Goal: Task Accomplishment & Management: Manage account settings

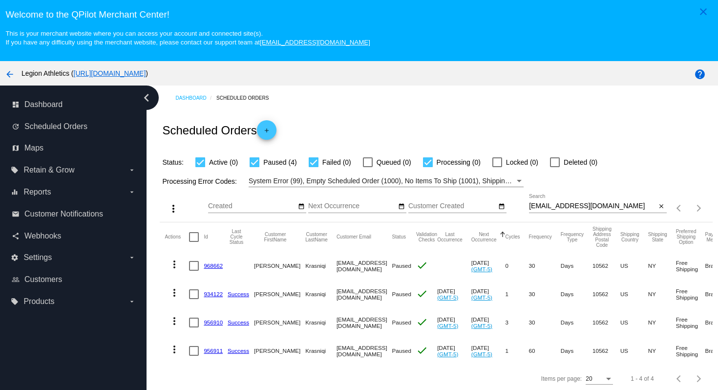
click at [609, 206] on input "[EMAIL_ADDRESS][DOMAIN_NAME]" at bounding box center [593, 206] width 128 height 8
drag, startPoint x: 609, startPoint y: 206, endPoint x: 601, endPoint y: 191, distance: 17.5
click at [602, 191] on div "more_vert Aug Jan Feb Mar [DATE]" at bounding box center [436, 204] width 553 height 35
paste input "jccccc"
type input "[EMAIL_ADDRESS][DOMAIN_NAME]"
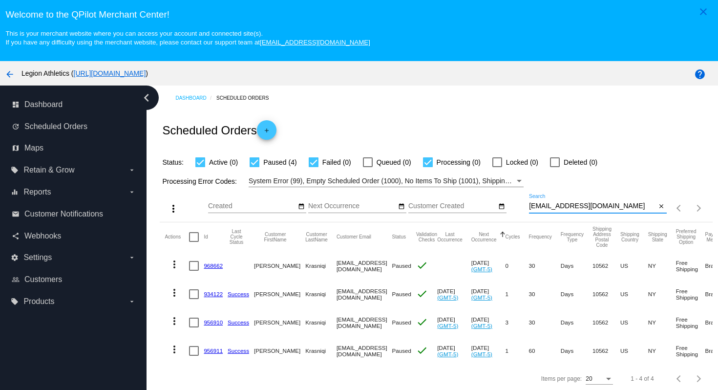
click at [598, 113] on div "Scheduled Orders add" at bounding box center [436, 129] width 553 height 39
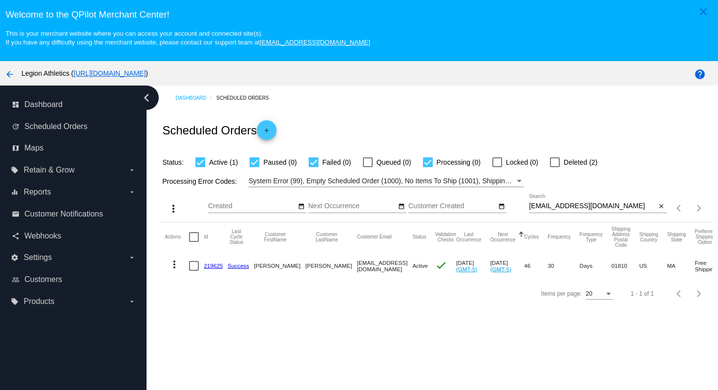
click at [393, 127] on div "Scheduled Orders add" at bounding box center [436, 129] width 553 height 39
click at [213, 269] on link "219625" at bounding box center [213, 265] width 19 height 6
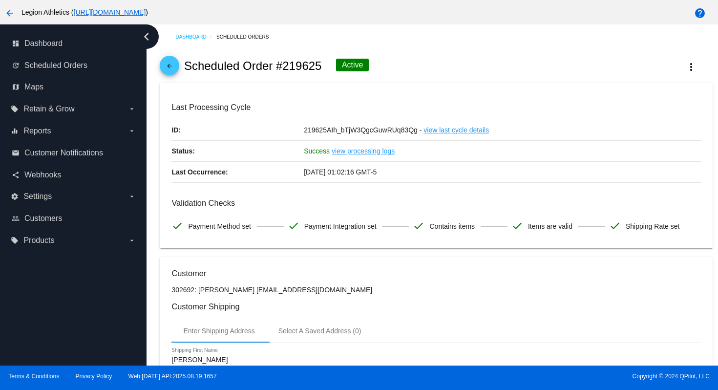
drag, startPoint x: 498, startPoint y: 84, endPoint x: 495, endPoint y: 92, distance: 8.5
click at [498, 85] on mat-card "Last Processing Cycle ID: 219625AIh_bTjW3QgcGuwRUq83Qg - view last cycle detail…" at bounding box center [436, 166] width 553 height 166
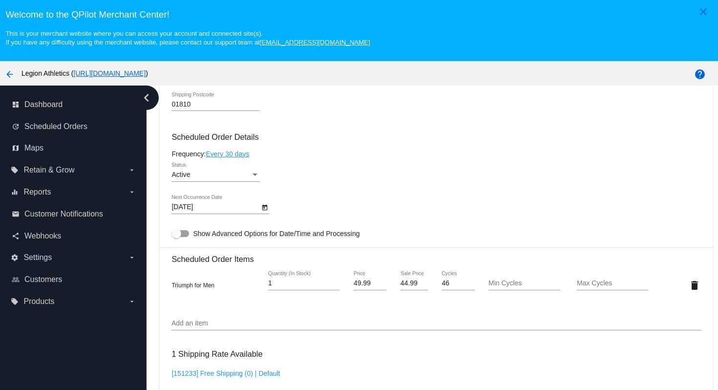
scroll to position [544, 0]
click at [223, 327] on input "Add an item" at bounding box center [436, 324] width 529 height 8
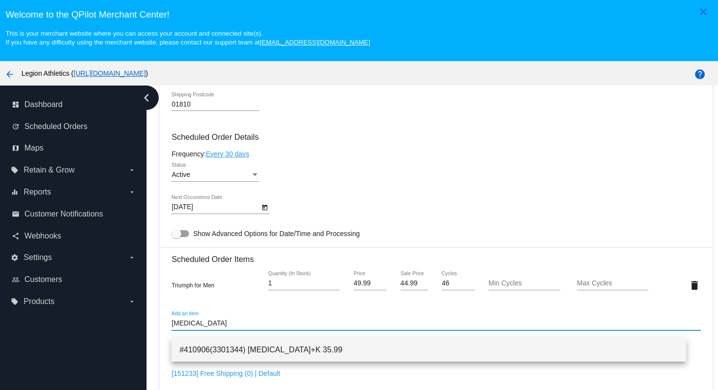
type input "[MEDICAL_DATA]"
click at [283, 348] on span "#410906(3301344) [MEDICAL_DATA]+K 35.99" at bounding box center [428, 349] width 499 height 23
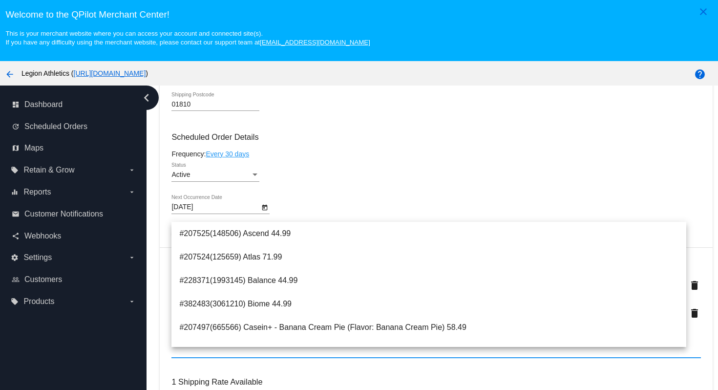
click at [327, 176] on div "Active Status" at bounding box center [436, 177] width 529 height 28
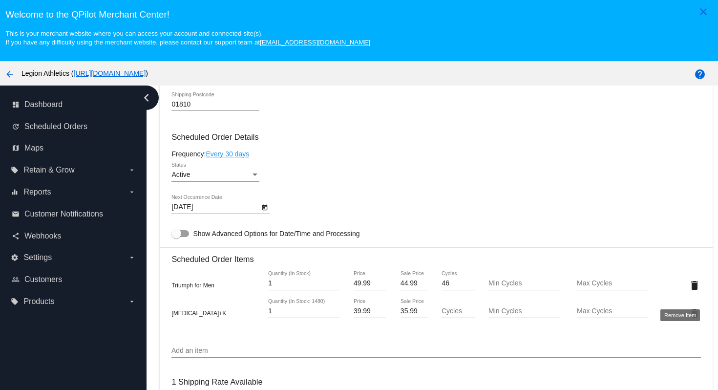
click at [689, 291] on mat-icon "delete" at bounding box center [695, 286] width 12 height 12
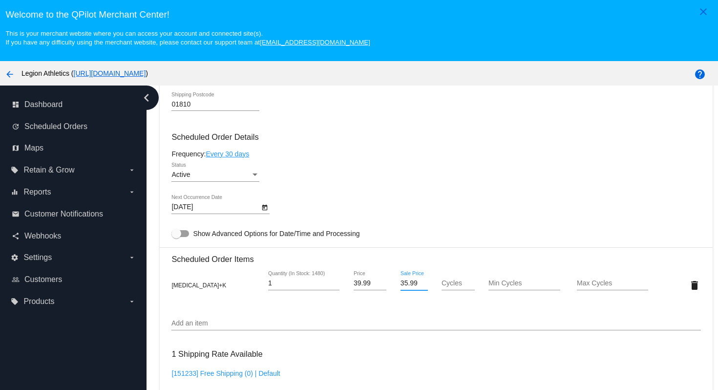
drag, startPoint x: 412, startPoint y: 295, endPoint x: 382, endPoint y: 292, distance: 30.0
click at [382, 292] on div "[MEDICAL_DATA]+K 1 Quantity (In Stock: 1480) 39.99 Price 35.99 Sale Price Cycle…" at bounding box center [436, 285] width 529 height 28
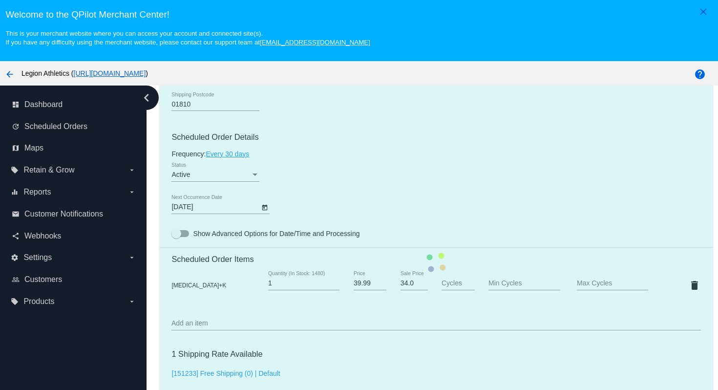
click at [424, 192] on mat-card "Customer 302692: [PERSON_NAME] [EMAIL_ADDRESS][DOMAIN_NAME] Customer Shipping E…" at bounding box center [436, 263] width 553 height 978
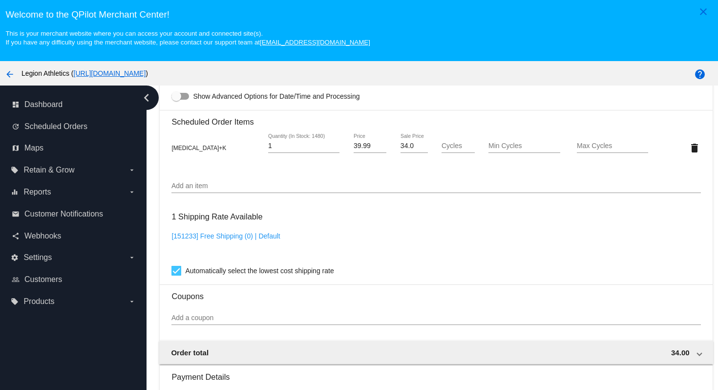
scroll to position [678, 0]
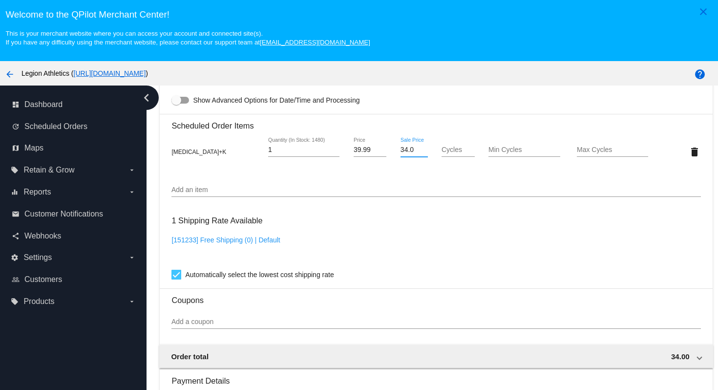
drag, startPoint x: 409, startPoint y: 158, endPoint x: 394, endPoint y: 158, distance: 14.2
click at [401, 154] on input "34.0" at bounding box center [414, 150] width 27 height 8
type input "11.53"
click at [502, 251] on mat-card "Customer 302692: [PERSON_NAME] [EMAIL_ADDRESS][DOMAIN_NAME] Customer Shipping E…" at bounding box center [436, 129] width 553 height 978
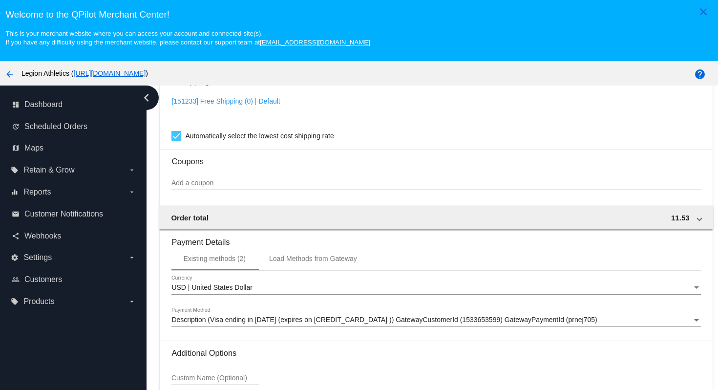
scroll to position [849, 0]
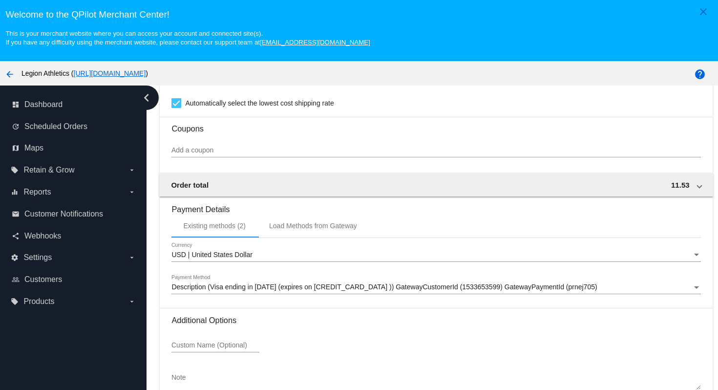
click at [507, 347] on div "Custom Name (Optional)" at bounding box center [436, 347] width 529 height 28
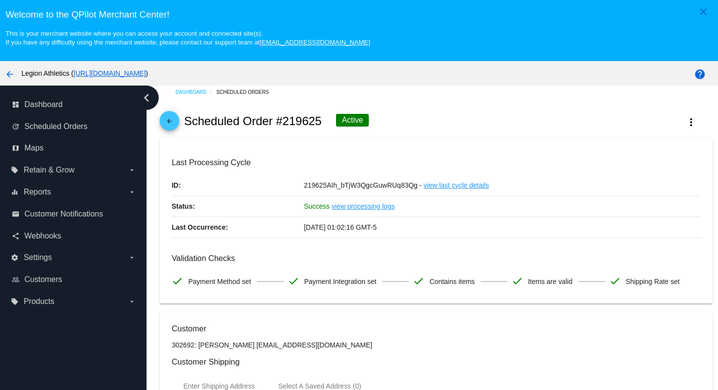
scroll to position [0, 0]
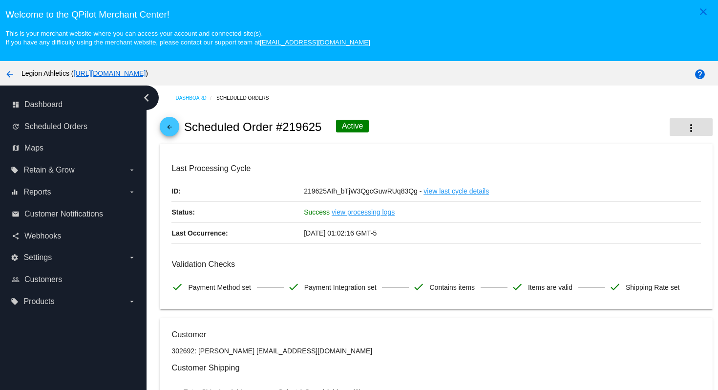
click at [686, 125] on mat-icon "more_vert" at bounding box center [692, 128] width 12 height 12
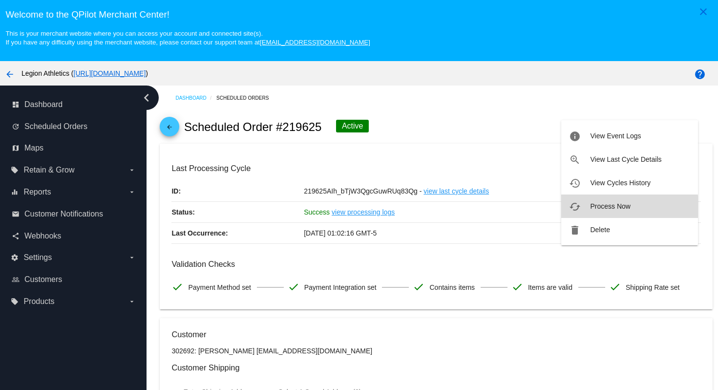
click at [629, 210] on button "cached Process Now" at bounding box center [630, 206] width 137 height 23
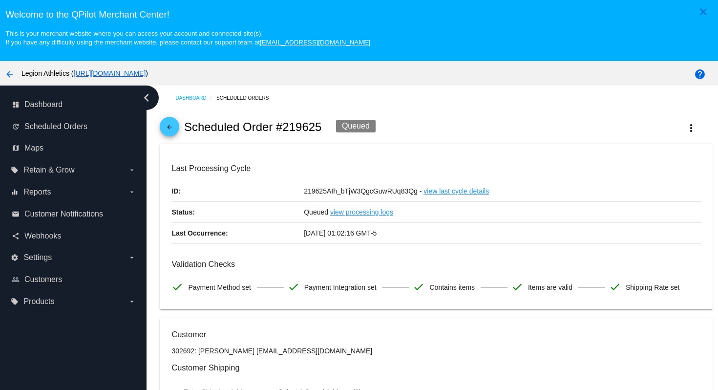
click at [173, 132] on mat-icon "arrow_back" at bounding box center [170, 130] width 12 height 12
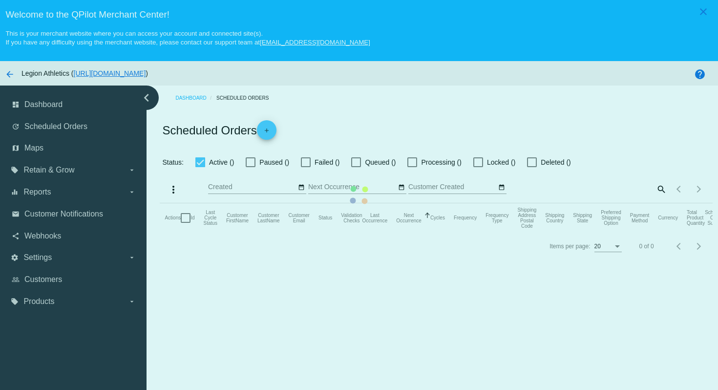
checkbox input "true"
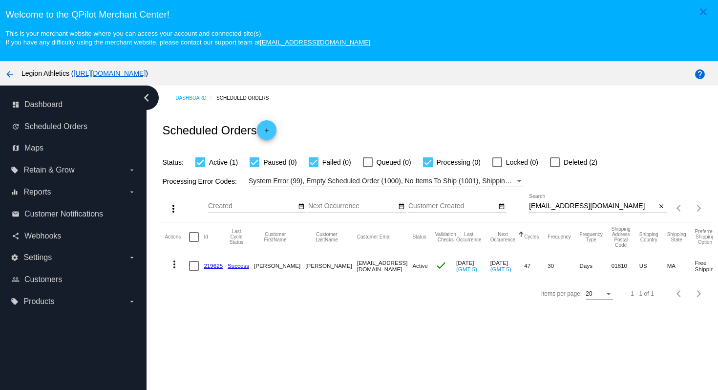
click at [377, 132] on div "Scheduled Orders add" at bounding box center [436, 129] width 553 height 39
click at [209, 269] on link "219625" at bounding box center [213, 265] width 19 height 6
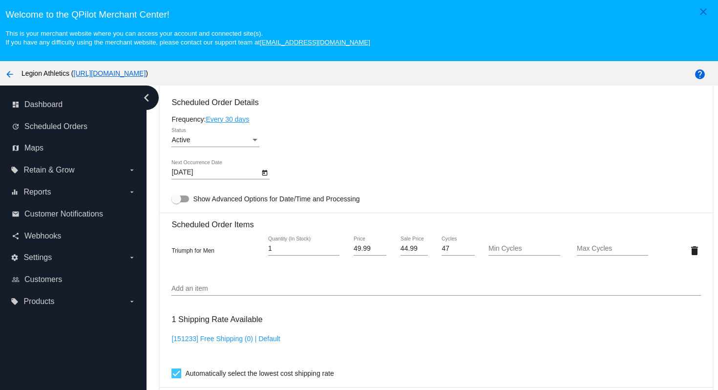
scroll to position [586, 0]
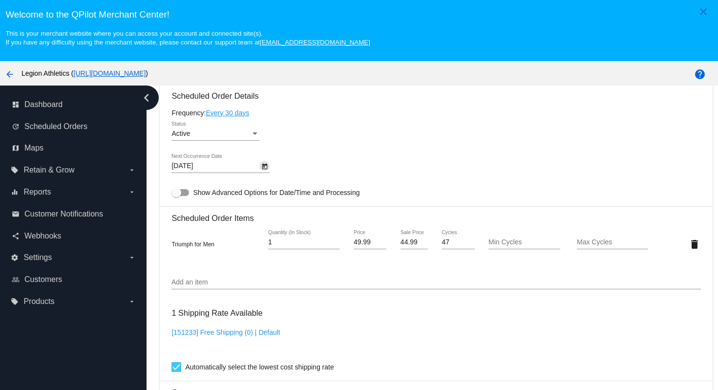
click at [266, 173] on icon "Open calendar" at bounding box center [264, 167] width 7 height 12
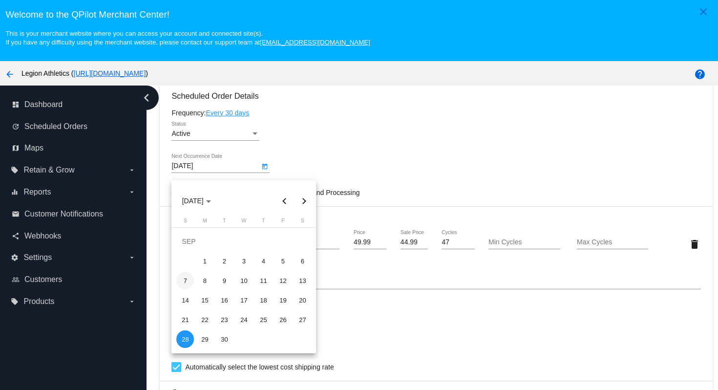
click at [183, 280] on div "7" at bounding box center [185, 281] width 18 height 18
type input "[DATE]"
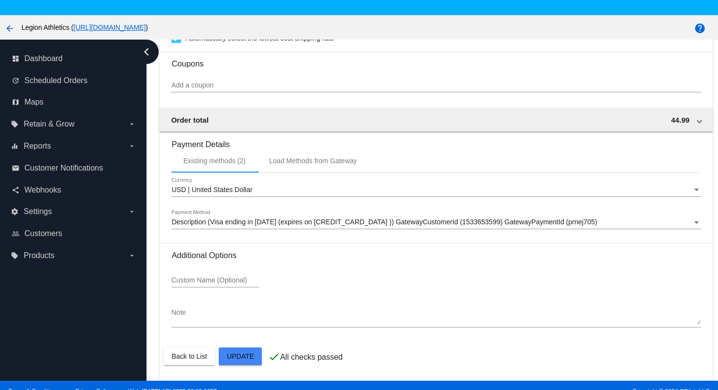
scroll to position [63, 0]
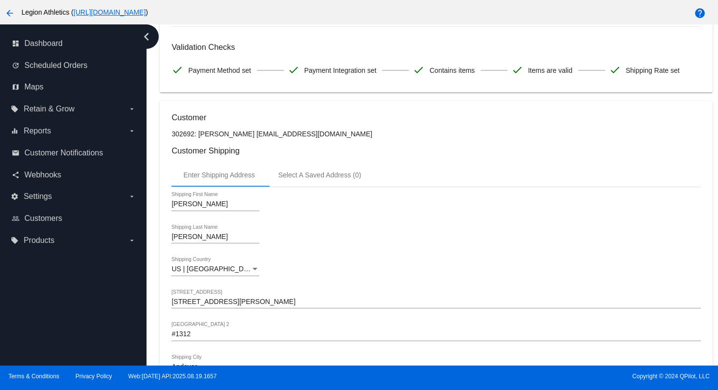
scroll to position [0, 0]
